Goal: Task Accomplishment & Management: Use online tool/utility

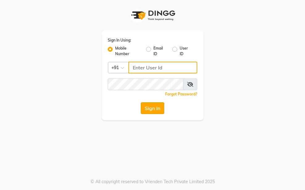
type input "7035125888"
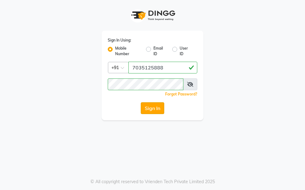
click at [155, 111] on button "Sign In" at bounding box center [152, 108] width 23 height 12
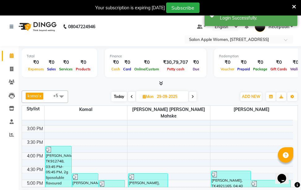
scroll to position [247, 0]
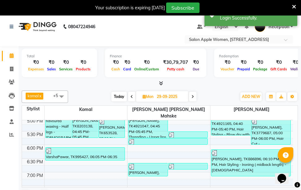
click at [190, 93] on span at bounding box center [192, 97] width 7 height 10
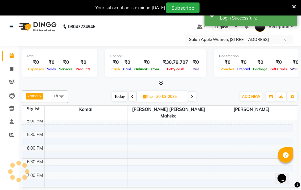
scroll to position [218, 0]
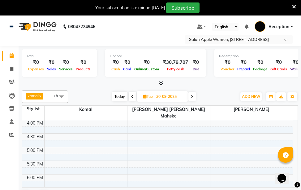
click at [193, 95] on icon at bounding box center [192, 97] width 2 height 4
type input "01-10-2025"
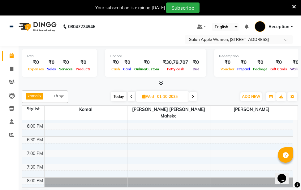
scroll to position [280, 0]
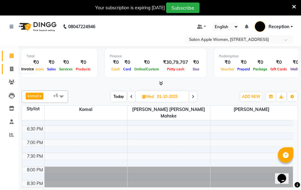
click at [11, 67] on icon at bounding box center [11, 68] width 3 height 5
select select "service"
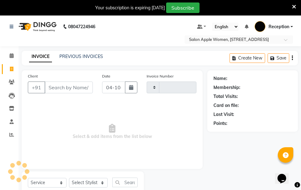
type input "1128"
select select "586"
click at [133, 90] on button "button" at bounding box center [131, 87] width 12 height 12
select select "10"
select select "2025"
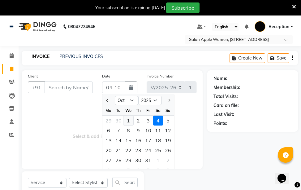
click at [130, 120] on div "1" at bounding box center [128, 120] width 10 height 10
type input "01-10-2025"
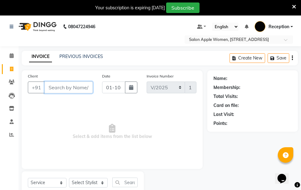
click at [50, 85] on input "Client" at bounding box center [69, 87] width 48 height 12
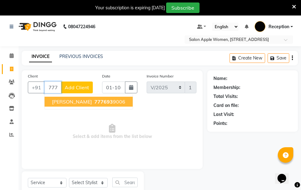
click at [56, 101] on span "[PERSON_NAME]" at bounding box center [72, 101] width 40 height 6
type input "7776939006"
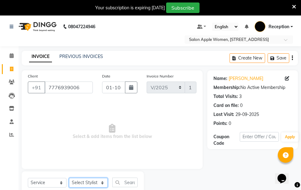
click at [99, 185] on select "Select Stylist [PERSON_NAME] [PERSON_NAME] mahske Archana [PERSON_NAME] [PERSON…" at bounding box center [88, 182] width 39 height 10
select select "84025"
click at [69, 177] on select "Select Stylist [PERSON_NAME] [PERSON_NAME] mahske Archana [PERSON_NAME] [PERSON…" at bounding box center [88, 182] width 39 height 10
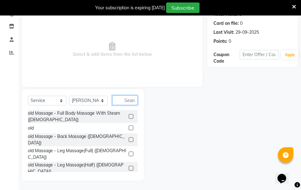
click at [124, 100] on input "text" at bounding box center [124, 100] width 25 height 10
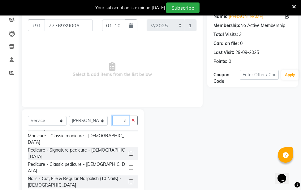
scroll to position [0, 0]
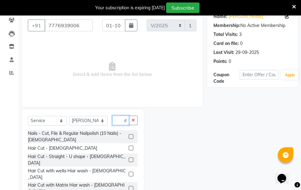
type input "cut"
click at [129, 148] on label at bounding box center [131, 147] width 5 height 5
click at [129, 148] on input "checkbox" at bounding box center [131, 148] width 4 height 4
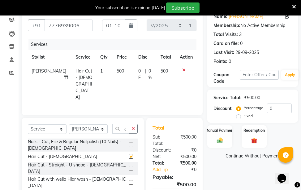
checkbox input "false"
click at [219, 140] on img at bounding box center [220, 140] width 10 height 7
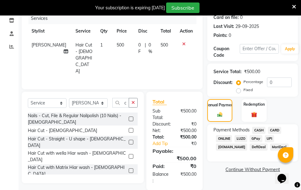
scroll to position [89, 0]
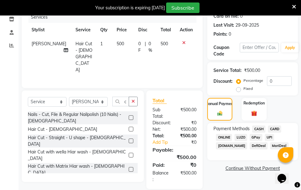
click at [257, 136] on span "GPay" at bounding box center [256, 137] width 13 height 7
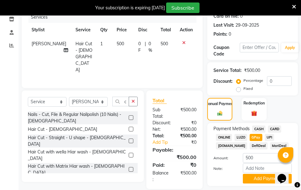
scroll to position [107, 0]
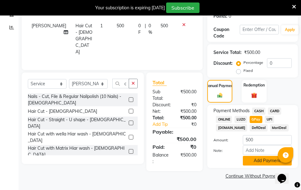
click at [256, 161] on button "Add Payment" at bounding box center [267, 161] width 49 height 10
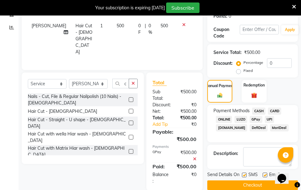
click at [241, 183] on button "Checkout" at bounding box center [252, 185] width 91 height 10
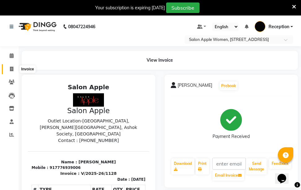
click at [9, 68] on span at bounding box center [11, 69] width 11 height 7
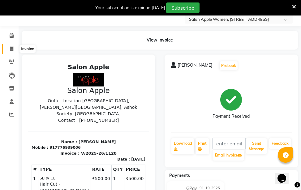
select select "586"
select select "service"
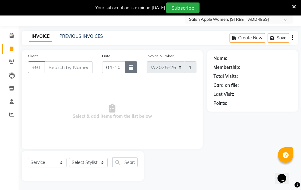
click at [133, 66] on button "button" at bounding box center [131, 67] width 12 height 12
select select "10"
select select "2025"
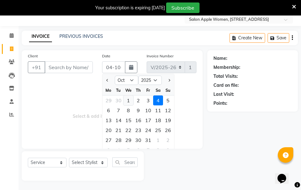
click at [129, 100] on div "1" at bounding box center [128, 100] width 10 height 10
type input "01-10-2025"
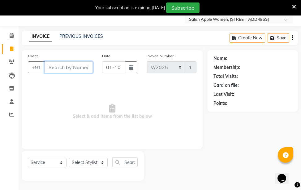
click at [67, 69] on input "Client" at bounding box center [69, 67] width 48 height 12
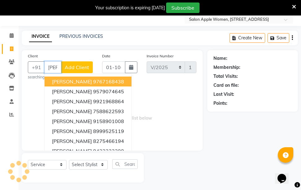
scroll to position [0, 3]
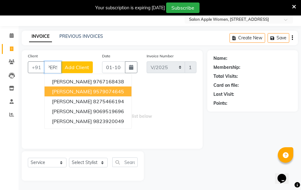
click at [109, 91] on ngb-highlight "9579074645" at bounding box center [108, 91] width 31 height 6
type input "9579074645"
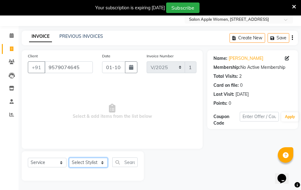
click at [99, 163] on select "Select Stylist [PERSON_NAME] [PERSON_NAME] mahske Archana [PERSON_NAME] [PERSON…" at bounding box center [88, 162] width 39 height 10
select select "63477"
click at [69, 157] on select "Select Stylist [PERSON_NAME] [PERSON_NAME] mahske Archana [PERSON_NAME] [PERSON…" at bounding box center [88, 162] width 39 height 10
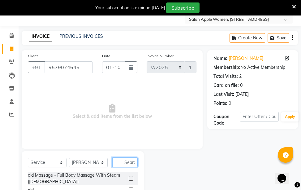
click at [125, 158] on input "text" at bounding box center [124, 162] width 25 height 10
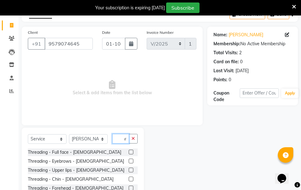
scroll to position [82, 0]
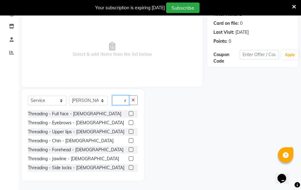
type input "thr"
click at [129, 129] on label at bounding box center [131, 131] width 5 height 5
click at [129, 130] on input "checkbox" at bounding box center [131, 132] width 4 height 4
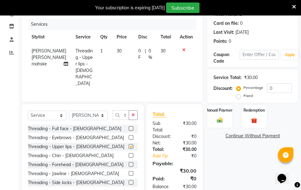
checkbox input "false"
click at [129, 162] on label at bounding box center [131, 164] width 5 height 5
click at [129, 162] on input "checkbox" at bounding box center [131, 164] width 4 height 4
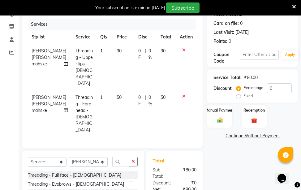
checkbox input "false"
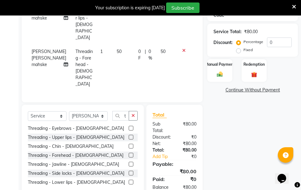
scroll to position [129, 0]
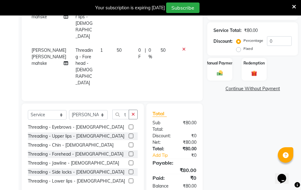
click at [129, 178] on label at bounding box center [131, 180] width 5 height 5
click at [129, 179] on input "checkbox" at bounding box center [131, 181] width 4 height 4
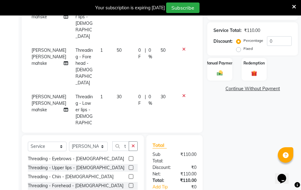
checkbox input "false"
click at [222, 76] on img at bounding box center [220, 73] width 10 height 7
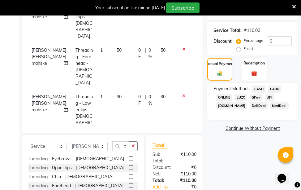
click at [260, 88] on span "CASH" at bounding box center [258, 88] width 13 height 7
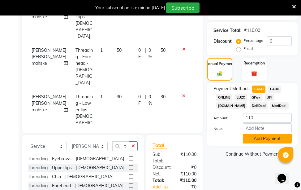
click at [257, 139] on button "Add Payment" at bounding box center [267, 139] width 49 height 10
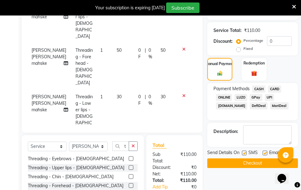
click at [241, 163] on button "Checkout" at bounding box center [252, 163] width 91 height 10
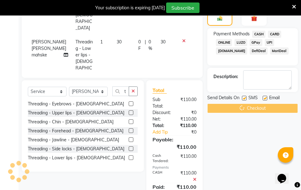
scroll to position [194, 0]
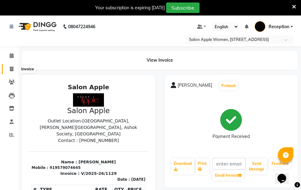
click at [11, 68] on icon at bounding box center [11, 68] width 3 height 5
select select "service"
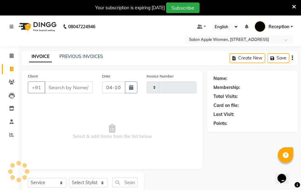
type input "1130"
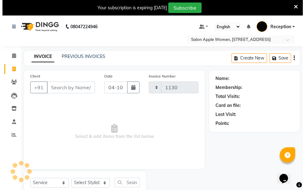
scroll to position [20, 0]
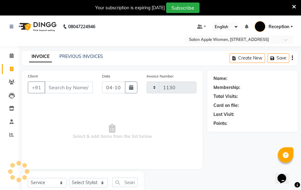
select select "586"
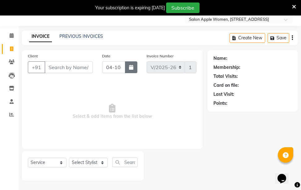
click at [130, 69] on icon "button" at bounding box center [131, 67] width 4 height 5
select select "10"
select select "2025"
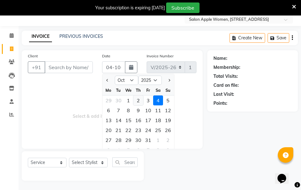
drag, startPoint x: 123, startPoint y: 103, endPoint x: 136, endPoint y: 102, distance: 13.6
click at [124, 103] on div "29 30 1 2 3 4 5" at bounding box center [138, 100] width 72 height 10
click at [129, 98] on div "1" at bounding box center [128, 100] width 10 height 10
type input "01-10-2025"
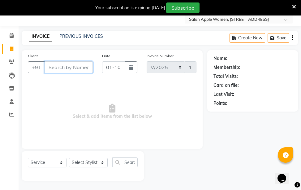
click at [58, 65] on input "Client" at bounding box center [69, 67] width 48 height 12
type input "9869043710"
click at [75, 66] on span "Add Client" at bounding box center [77, 67] width 24 height 6
select select "22"
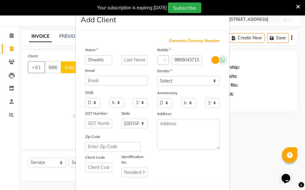
type input "Shweta"
click at [143, 63] on input "text" at bounding box center [135, 60] width 27 height 10
type input "Mishra"
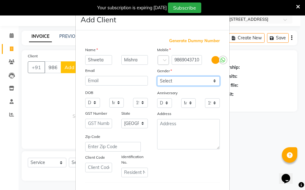
click at [159, 78] on select "Select [DEMOGRAPHIC_DATA] [DEMOGRAPHIC_DATA] Other Prefer Not To Say" at bounding box center [188, 81] width 63 height 10
select select "[DEMOGRAPHIC_DATA]"
click at [157, 76] on select "Select [DEMOGRAPHIC_DATA] [DEMOGRAPHIC_DATA] Other Prefer Not To Say" at bounding box center [188, 81] width 63 height 10
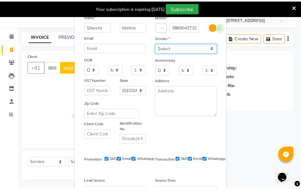
scroll to position [106, 0]
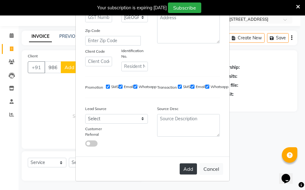
click at [180, 168] on button "Add" at bounding box center [188, 168] width 17 height 11
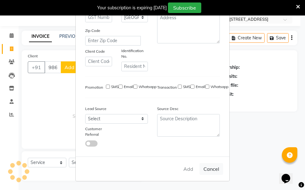
select select
select select "null"
select select
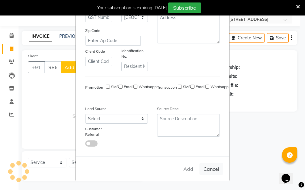
select select
checkbox input "false"
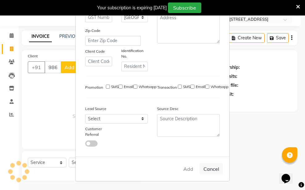
checkbox input "false"
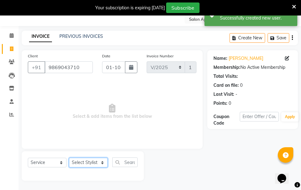
click at [92, 158] on select "Select Stylist [PERSON_NAME] [PERSON_NAME] mahske Archana [PERSON_NAME] [PERSON…" at bounding box center [88, 162] width 39 height 10
select select "63477"
click at [69, 157] on select "Select Stylist [PERSON_NAME] [PERSON_NAME] mahske Archana [PERSON_NAME] [PERSON…" at bounding box center [88, 162] width 39 height 10
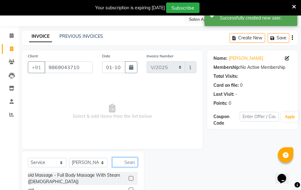
click at [129, 162] on input "text" at bounding box center [124, 162] width 25 height 10
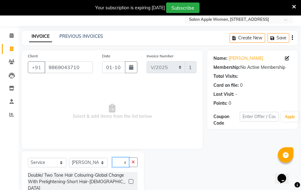
scroll to position [0, 4]
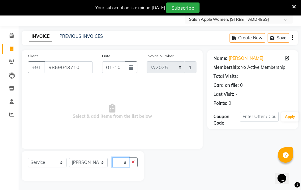
type input "p"
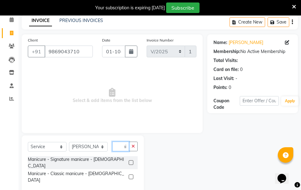
scroll to position [38, 0]
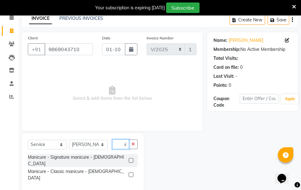
type input "mani"
click at [130, 172] on label at bounding box center [131, 174] width 5 height 5
click at [130, 173] on input "checkbox" at bounding box center [131, 175] width 4 height 4
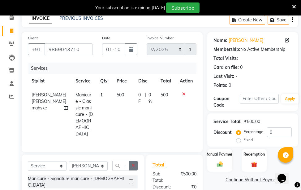
checkbox input "false"
click at [133, 163] on icon "button" at bounding box center [132, 165] width 3 height 4
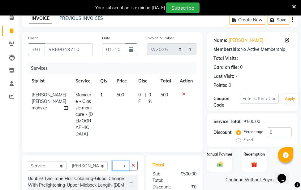
scroll to position [0, 5]
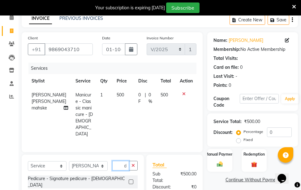
type input "ped"
click at [131, 179] on label at bounding box center [131, 181] width 5 height 5
click at [131, 180] on input "checkbox" at bounding box center [131, 182] width 4 height 4
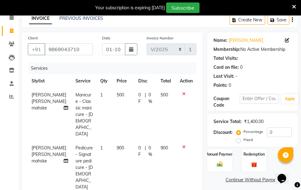
checkbox input "false"
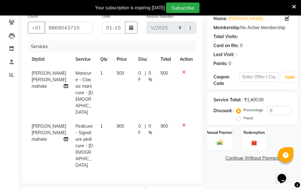
scroll to position [69, 0]
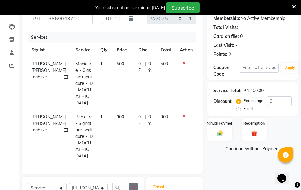
click at [130, 182] on button "button" at bounding box center [133, 187] width 9 height 10
click at [100, 183] on select "Select Stylist [PERSON_NAME] [PERSON_NAME] mahske Archana [PERSON_NAME] [PERSON…" at bounding box center [88, 188] width 39 height 10
select select "84025"
click at [69, 183] on select "Select Stylist [PERSON_NAME] [PERSON_NAME] mahske Archana [PERSON_NAME] [PERSON…" at bounding box center [88, 188] width 39 height 10
click at [126, 182] on input "text" at bounding box center [124, 187] width 25 height 10
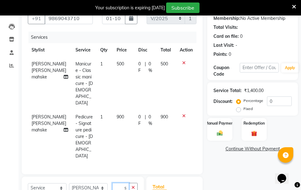
scroll to position [0, 9]
type input "wash"
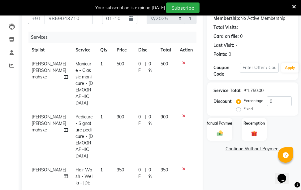
checkbox input "false"
click at [279, 100] on input "0" at bounding box center [279, 101] width 25 height 10
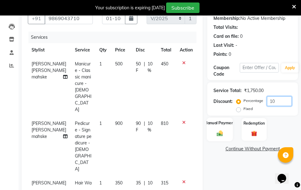
type input "10"
click at [220, 133] on img at bounding box center [220, 133] width 10 height 7
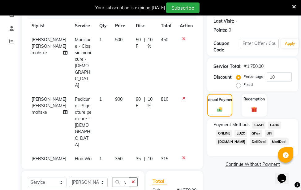
scroll to position [100, 0]
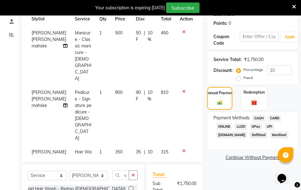
click at [261, 118] on span "CASH" at bounding box center [258, 117] width 13 height 7
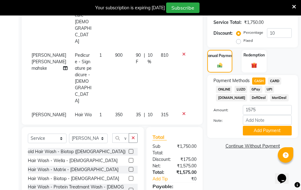
scroll to position [169, 0]
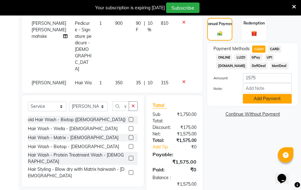
click at [272, 99] on button "Add Payment" at bounding box center [267, 99] width 49 height 10
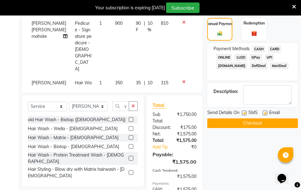
click at [262, 126] on button "Checkout" at bounding box center [252, 123] width 91 height 10
